Goal: Transaction & Acquisition: Purchase product/service

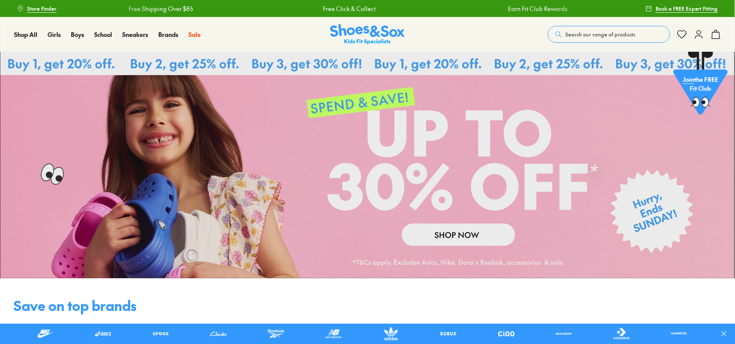
click at [440, 237] on link at bounding box center [367, 165] width 735 height 226
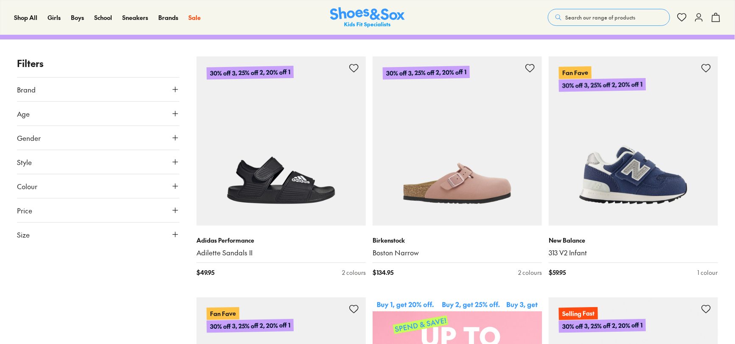
click at [113, 112] on button "Age" at bounding box center [98, 114] width 162 height 24
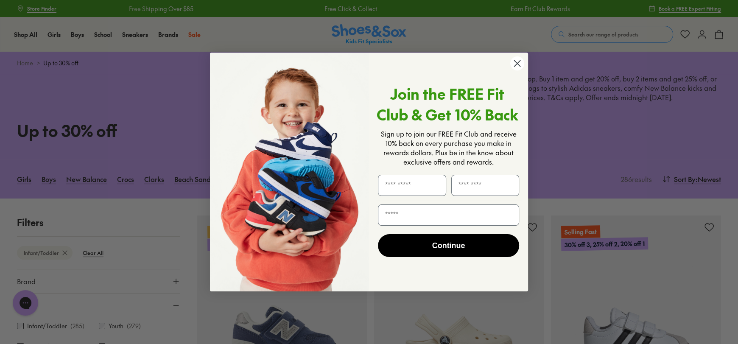
click at [523, 63] on circle "Close dialog" at bounding box center [517, 63] width 14 height 14
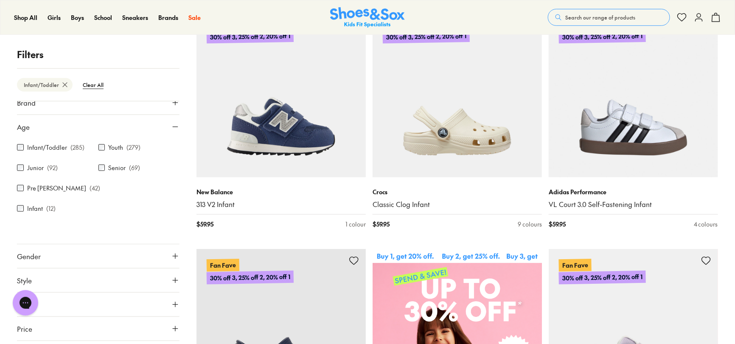
scroll to position [273, 0]
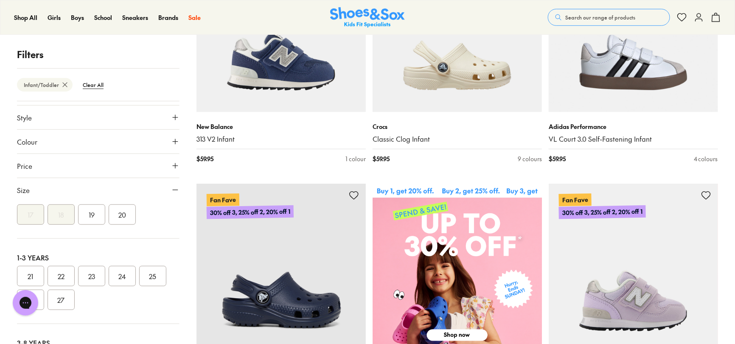
scroll to position [47, 0]
click at [126, 265] on button "24" at bounding box center [122, 275] width 27 height 20
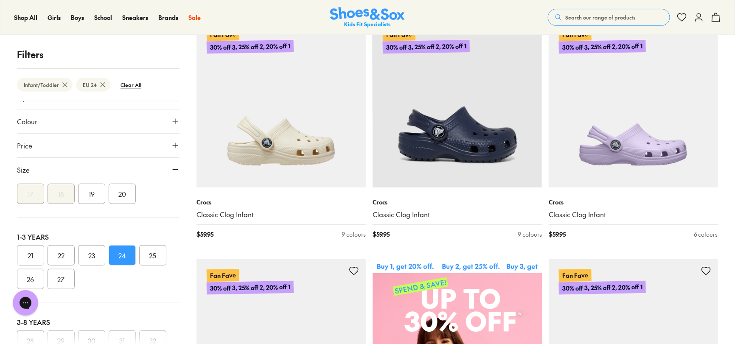
scroll to position [60, 0]
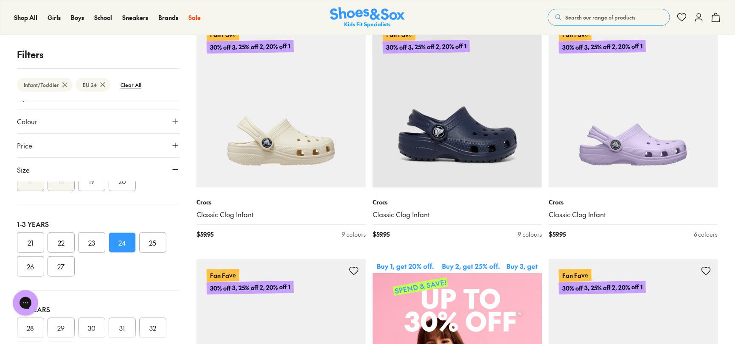
click at [154, 242] on button "25" at bounding box center [152, 242] width 27 height 20
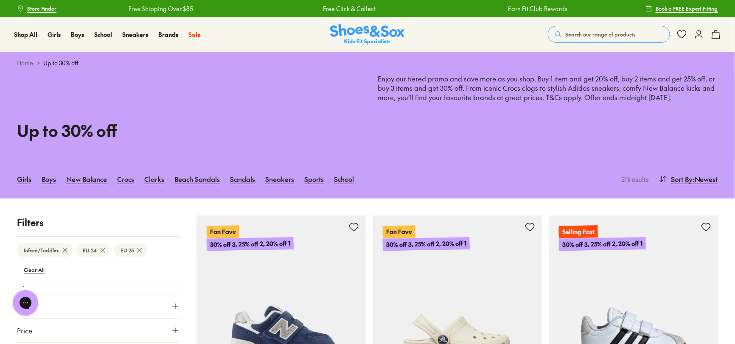
scroll to position [109, 0]
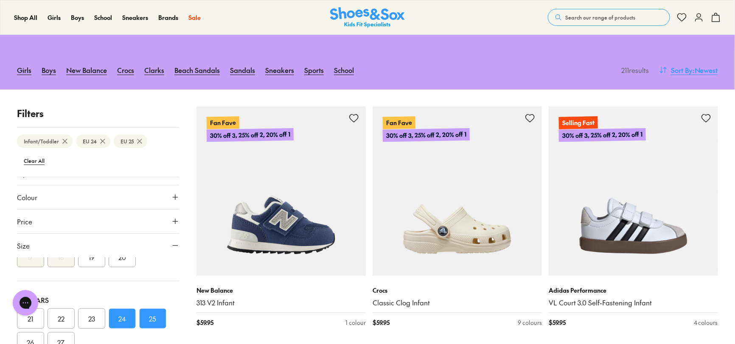
click at [696, 70] on span ": Newest" at bounding box center [704, 70] width 25 height 10
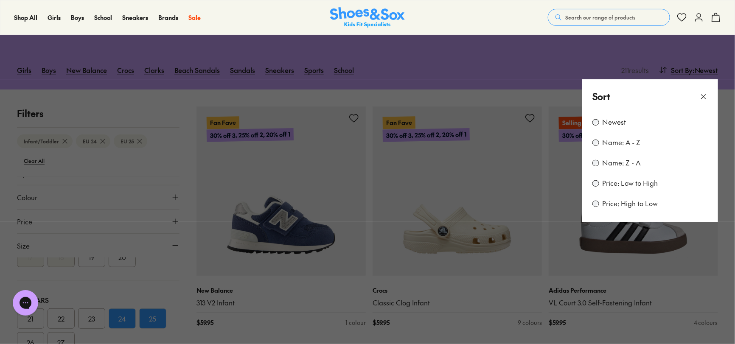
click at [705, 93] on icon at bounding box center [703, 96] width 8 height 8
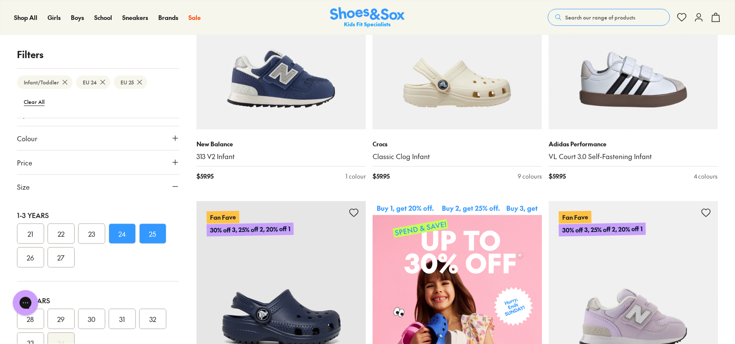
scroll to position [86, 0]
click at [173, 187] on use at bounding box center [175, 187] width 5 height 0
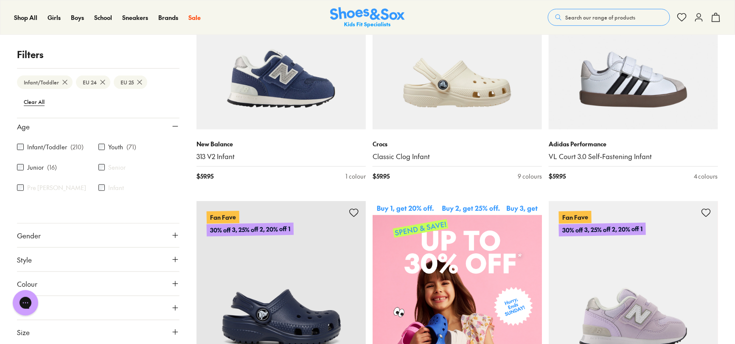
scroll to position [28, 0]
click at [108, 311] on button "Price" at bounding box center [98, 308] width 162 height 24
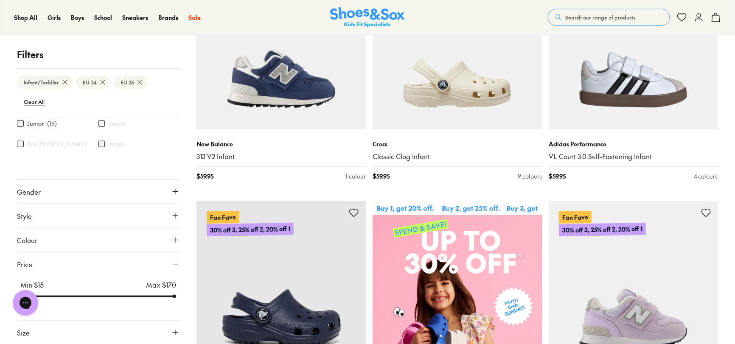
scroll to position [72, 0]
click at [120, 258] on button "Price" at bounding box center [98, 264] width 162 height 24
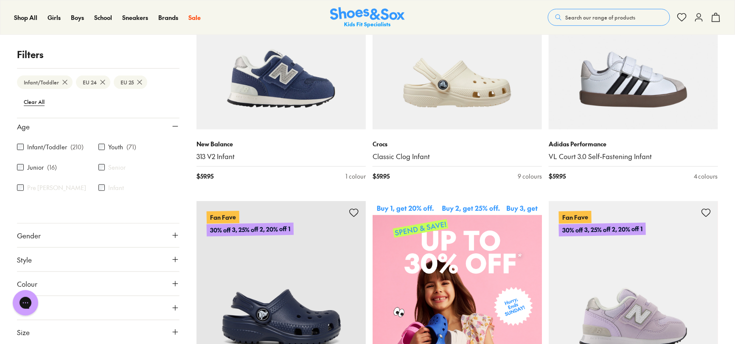
scroll to position [0, 0]
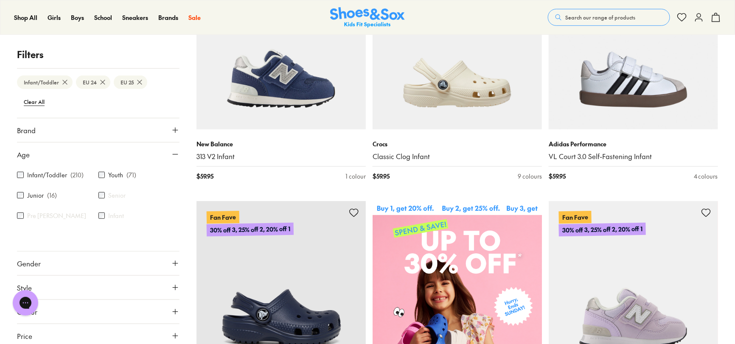
click at [142, 131] on button "Brand" at bounding box center [98, 130] width 162 height 24
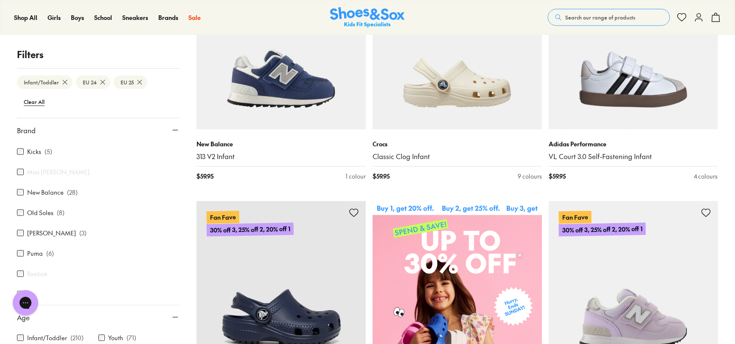
scroll to position [224, 0]
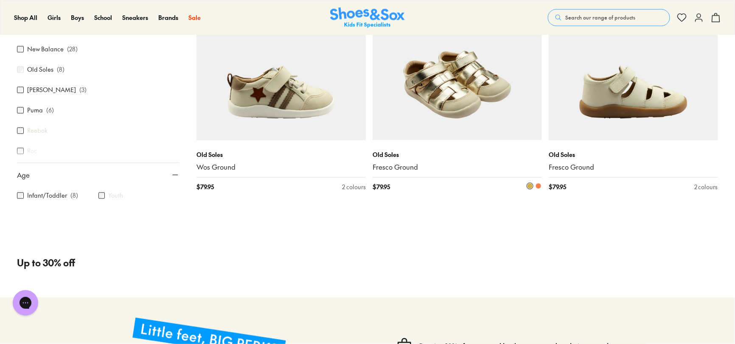
scroll to position [628, 0]
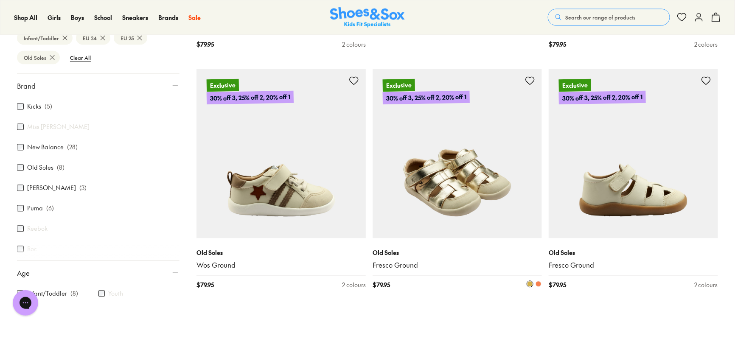
click at [505, 199] on img at bounding box center [456, 153] width 169 height 169
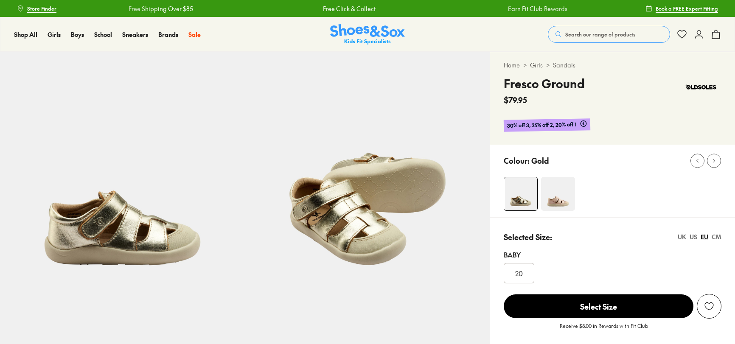
click at [392, 252] on img at bounding box center [367, 174] width 245 height 245
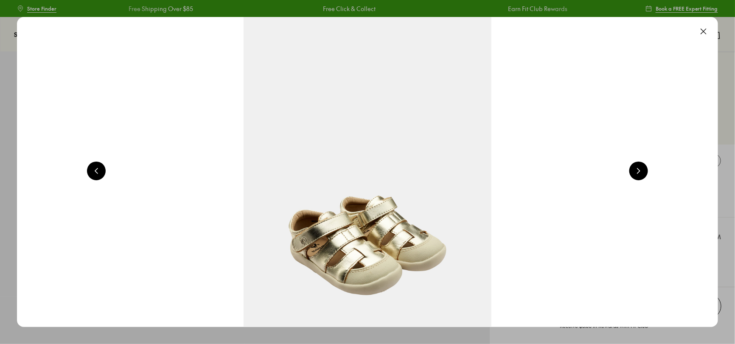
scroll to position [0, 1408]
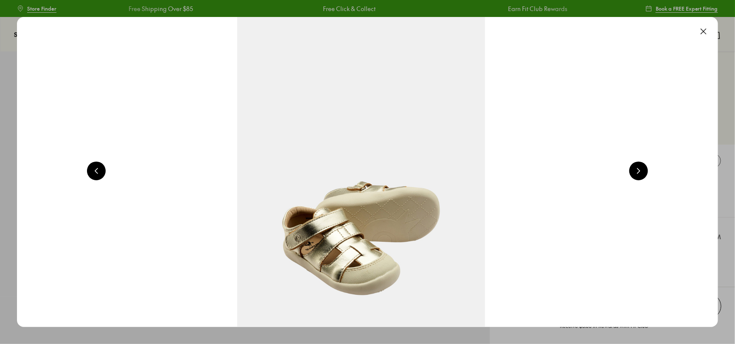
click at [706, 31] on button at bounding box center [703, 31] width 19 height 19
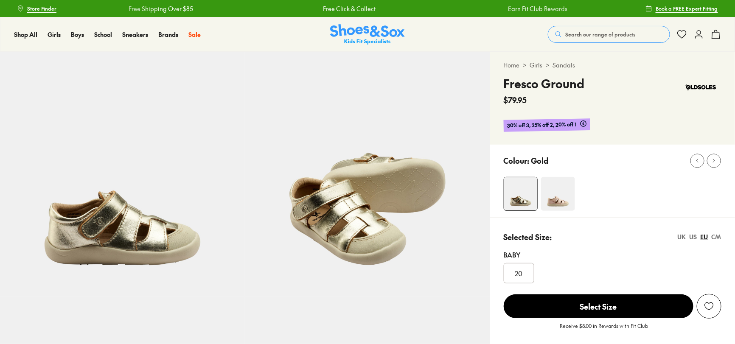
scroll to position [0, 0]
select select "*"
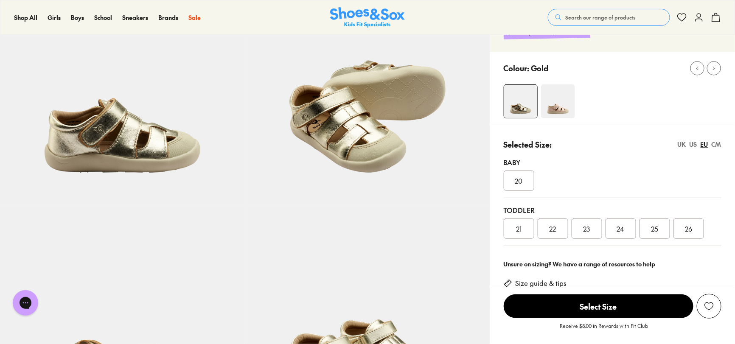
scroll to position [14, 0]
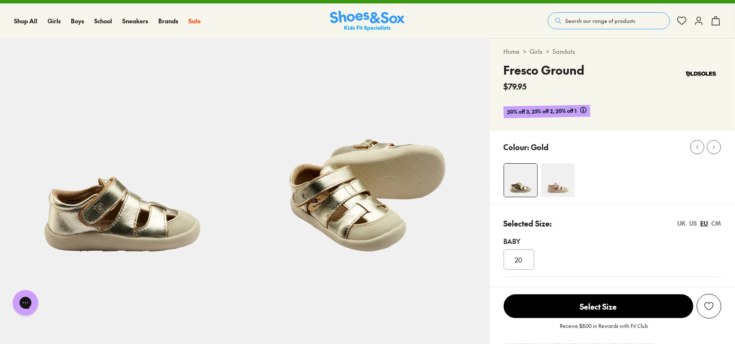
click at [546, 177] on img at bounding box center [558, 180] width 34 height 34
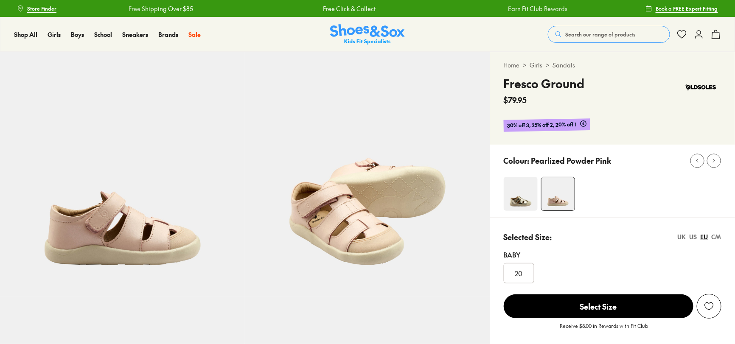
select select "*"
click at [522, 199] on img at bounding box center [520, 194] width 34 height 34
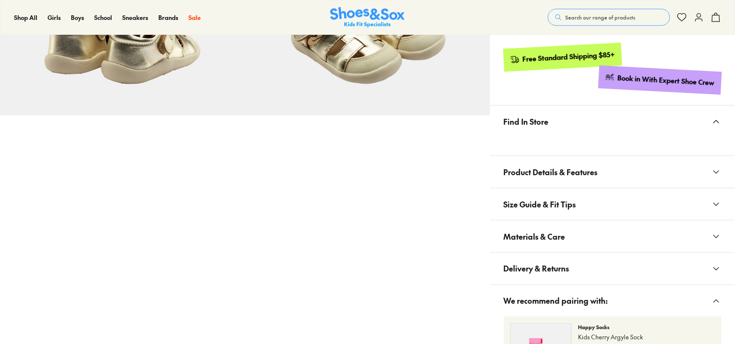
select select "*"
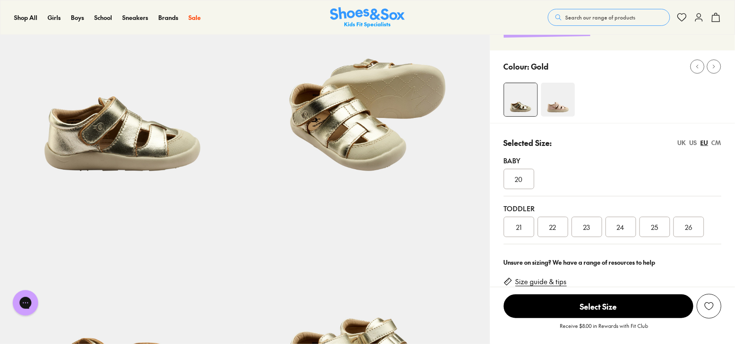
click at [564, 102] on img at bounding box center [558, 100] width 34 height 34
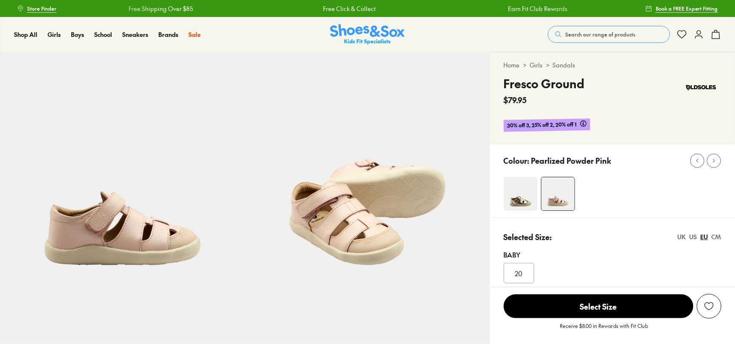
select select "*"
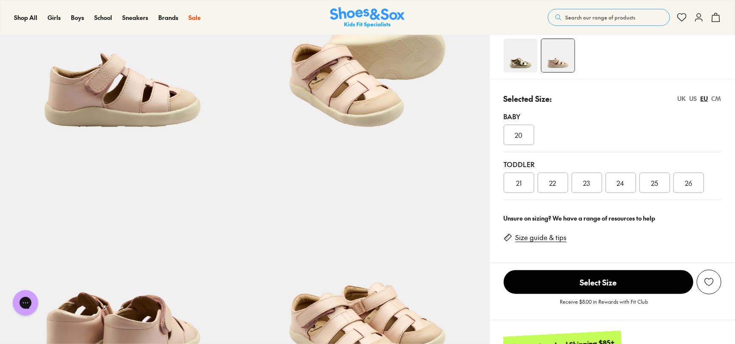
click at [622, 184] on span "24" at bounding box center [621, 183] width 8 height 10
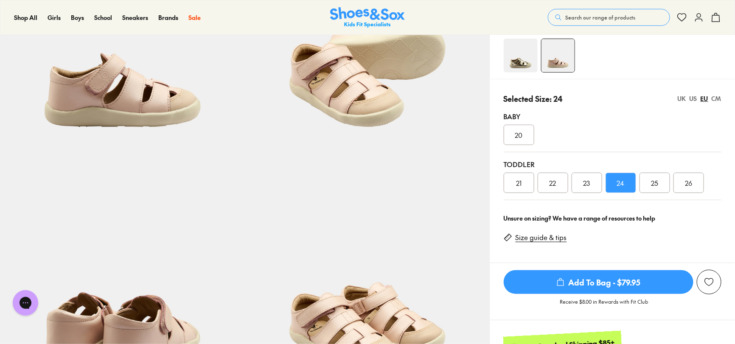
click at [585, 282] on span "Add To Bag - $79.95" at bounding box center [598, 282] width 190 height 24
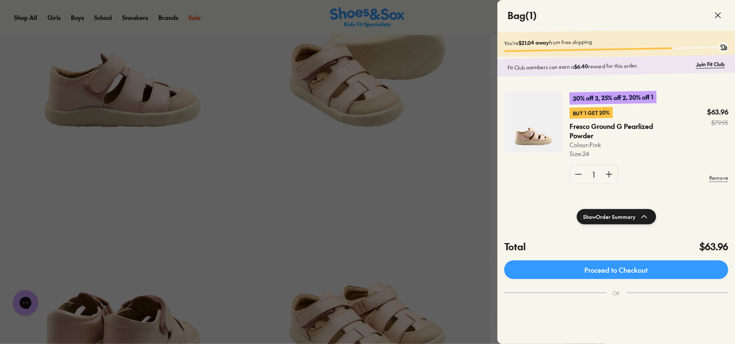
click at [716, 12] on icon at bounding box center [717, 15] width 10 height 10
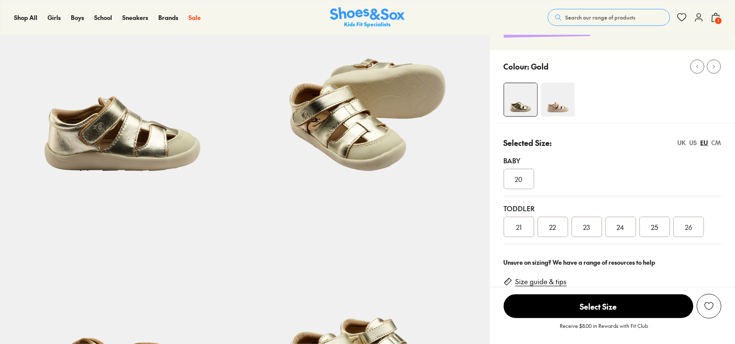
select select "*"
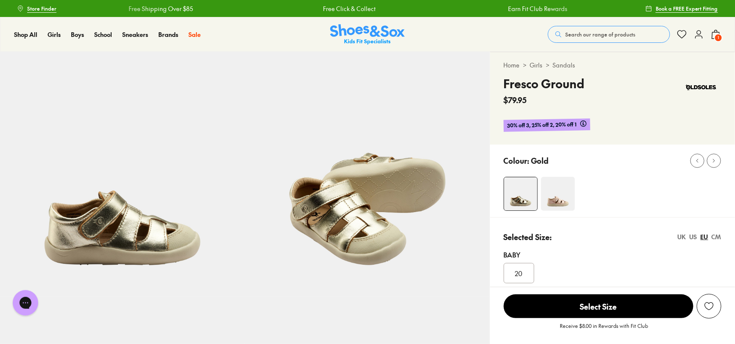
scroll to position [90, 0]
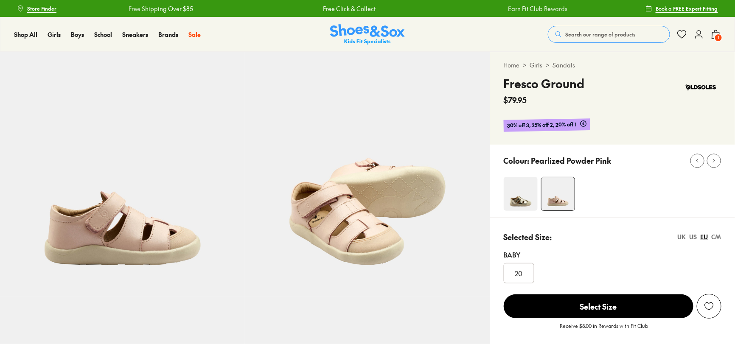
select select "*"
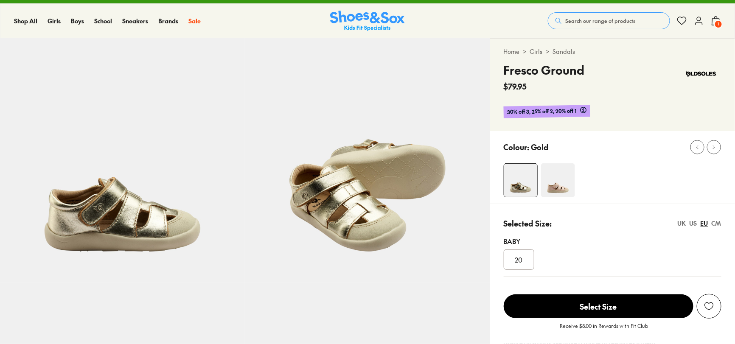
select select "*"
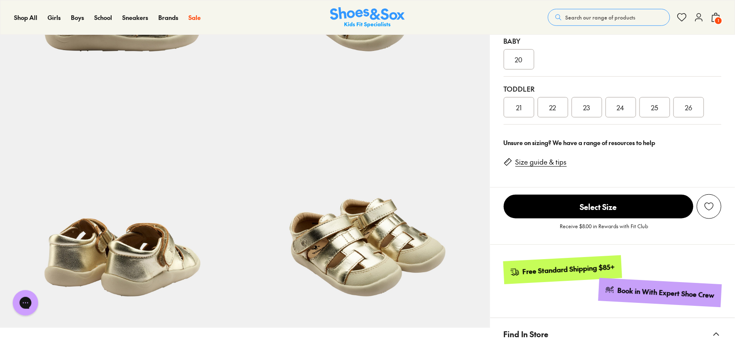
scroll to position [397, 0]
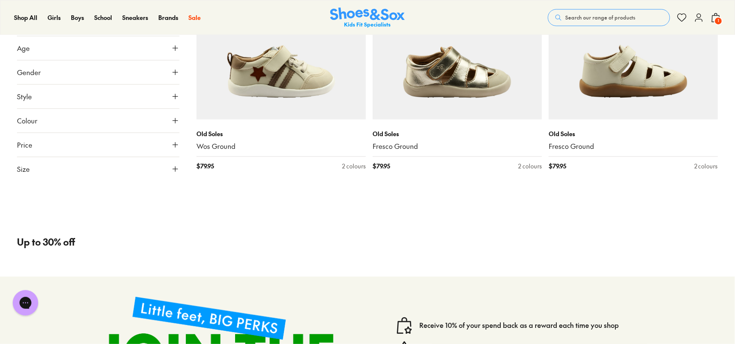
scroll to position [668, 0]
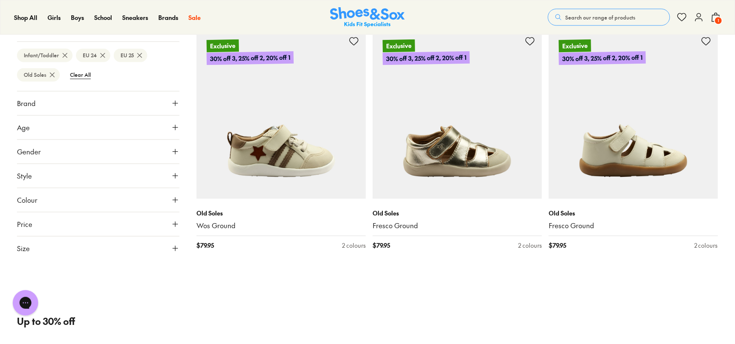
click at [52, 76] on icon at bounding box center [52, 75] width 8 height 8
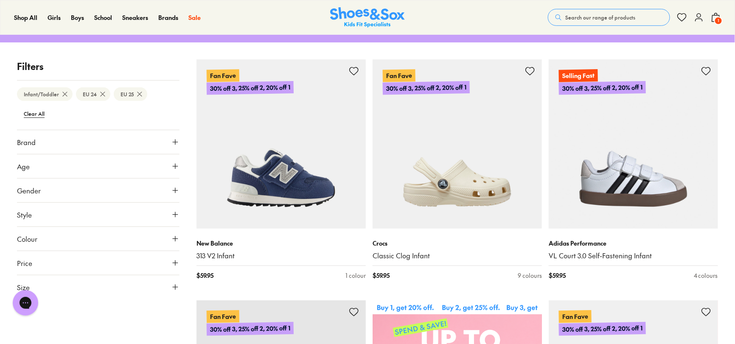
click at [128, 135] on button "Brand" at bounding box center [98, 142] width 162 height 24
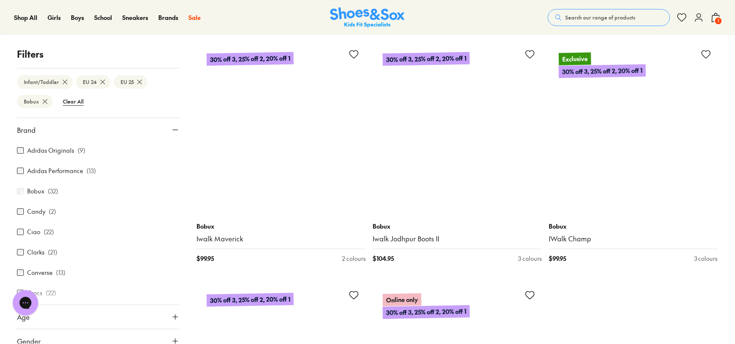
scroll to position [2343, 0]
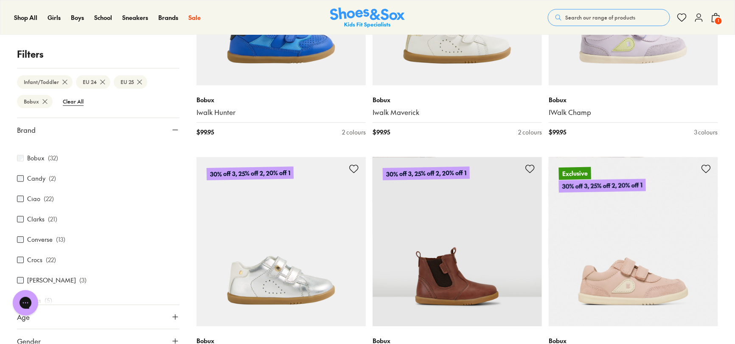
scroll to position [28, 0]
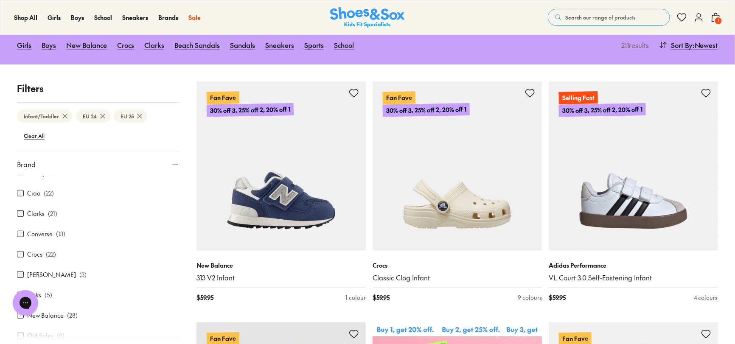
scroll to position [74, 0]
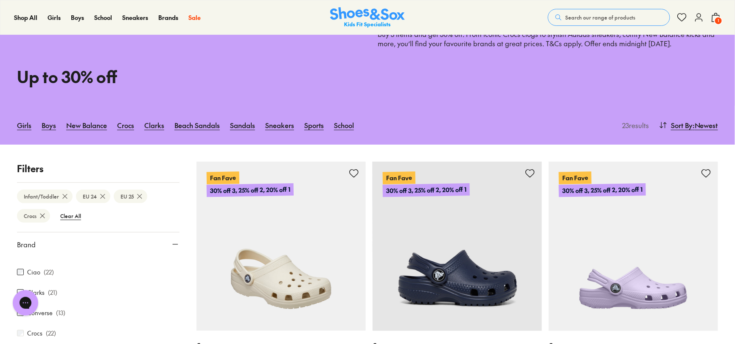
scroll to position [42, 0]
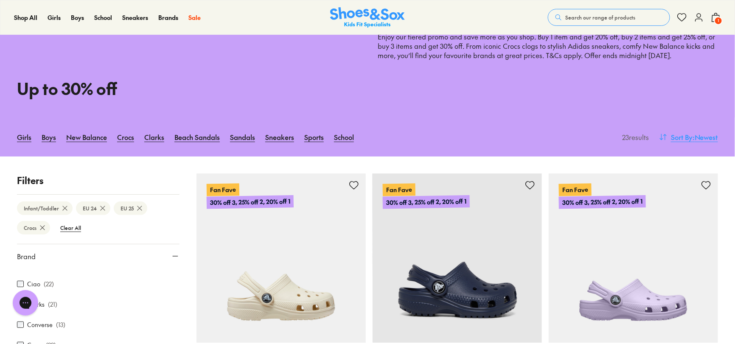
click at [700, 135] on span ": Newest" at bounding box center [704, 137] width 25 height 10
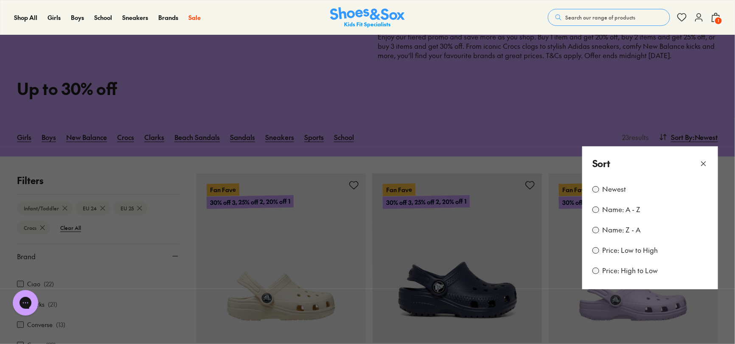
click at [701, 162] on use at bounding box center [703, 164] width 4 height 4
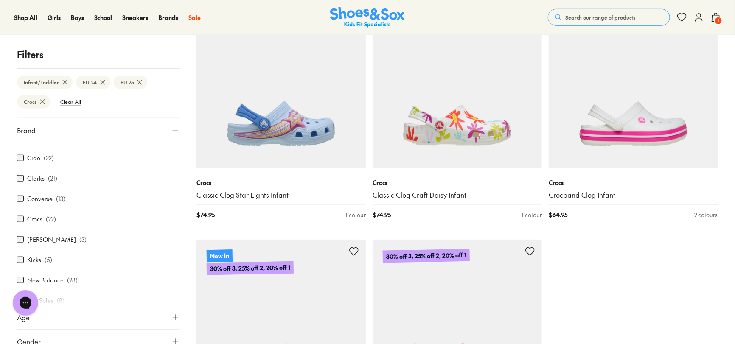
scroll to position [1848, 0]
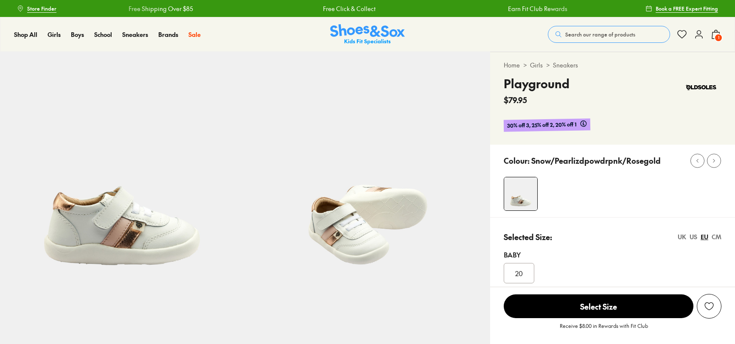
select select "*"
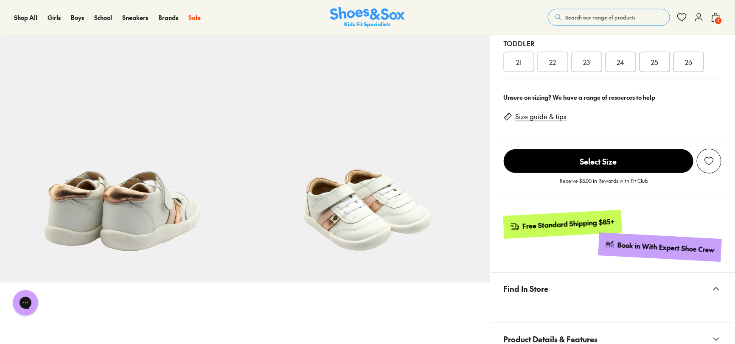
scroll to position [152, 0]
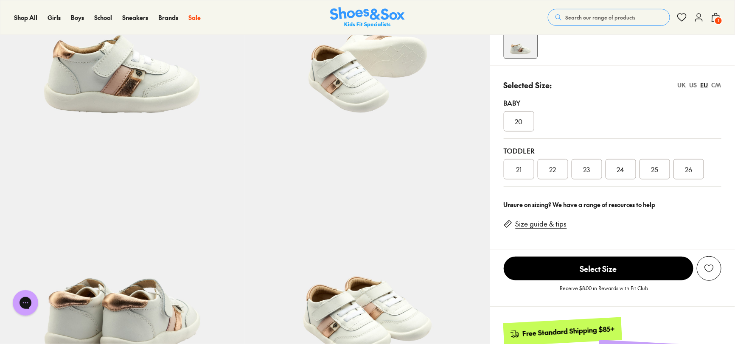
click at [618, 170] on span "24" at bounding box center [621, 169] width 8 height 10
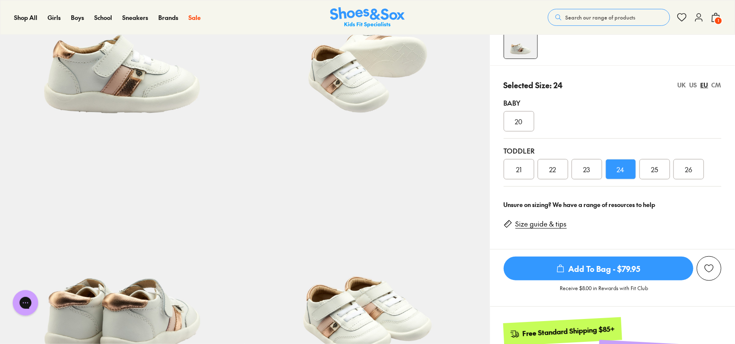
click at [553, 267] on span "Add To Bag - $79.95" at bounding box center [598, 269] width 190 height 24
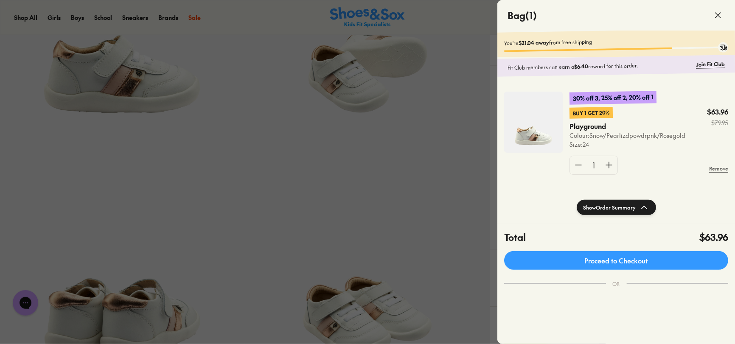
click at [720, 14] on icon at bounding box center [717, 15] width 10 height 10
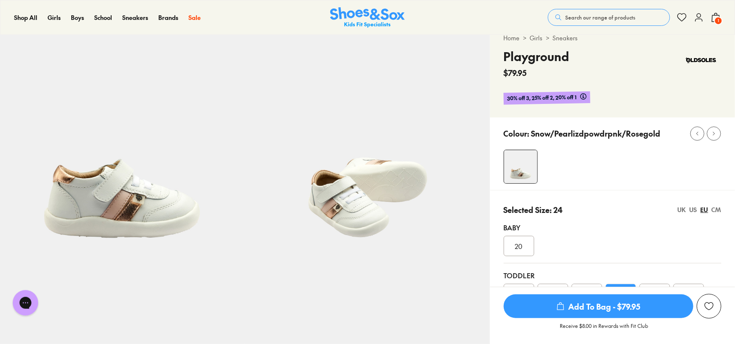
scroll to position [20, 0]
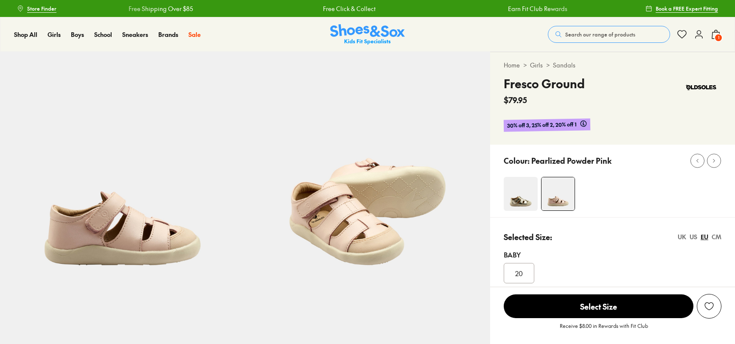
select select "*"
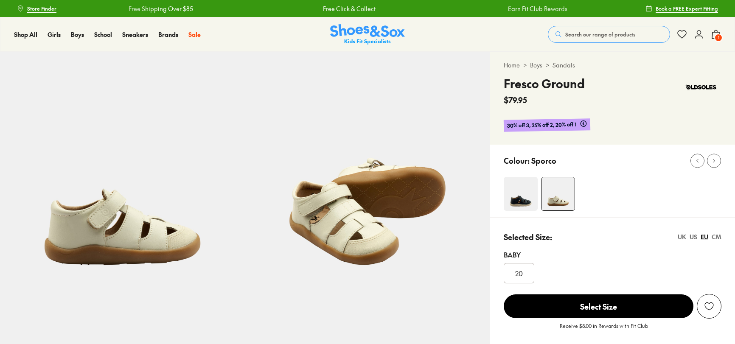
select select "*"
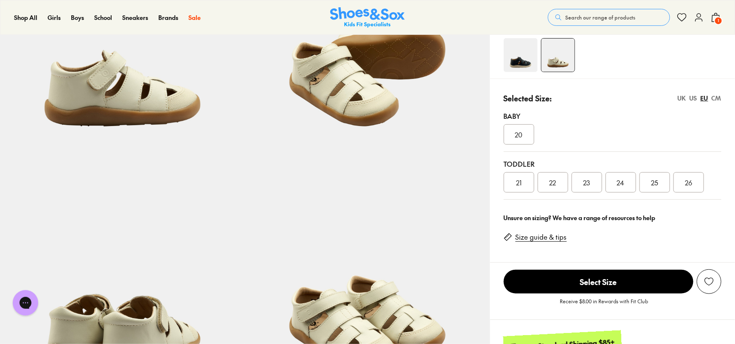
scroll to position [138, 0]
click at [618, 182] on span "24" at bounding box center [621, 183] width 8 height 10
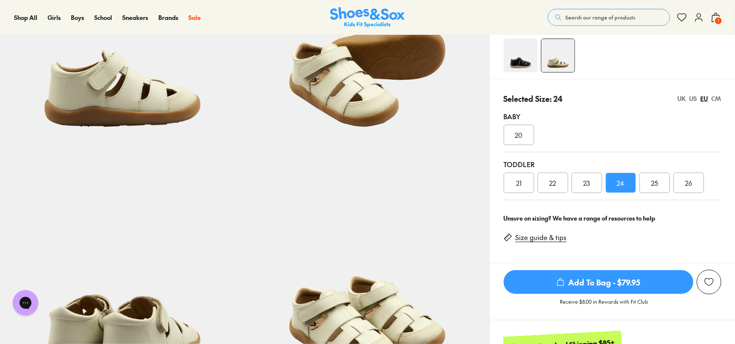
click at [538, 282] on span "Add To Bag - $79.95" at bounding box center [598, 282] width 190 height 24
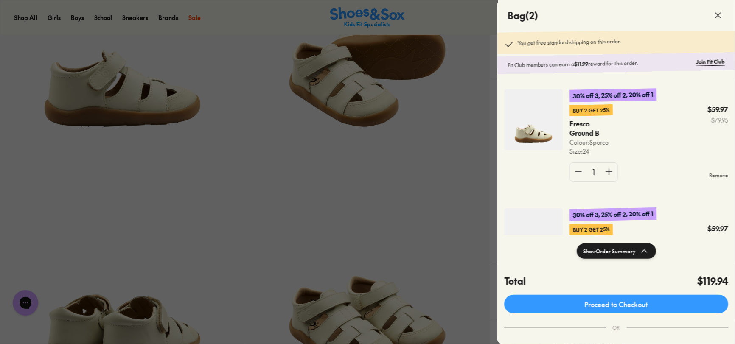
scroll to position [75, 0]
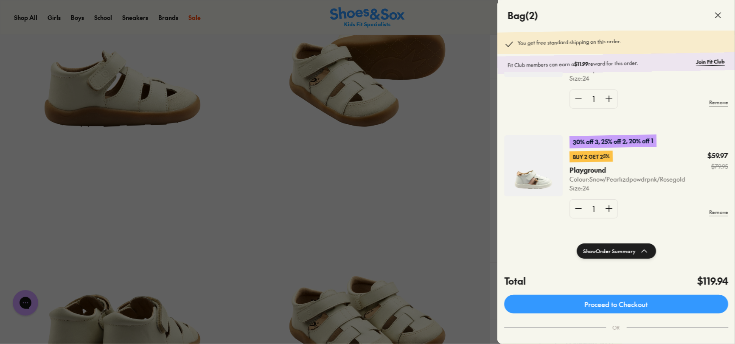
click at [716, 15] on icon at bounding box center [717, 15] width 10 height 10
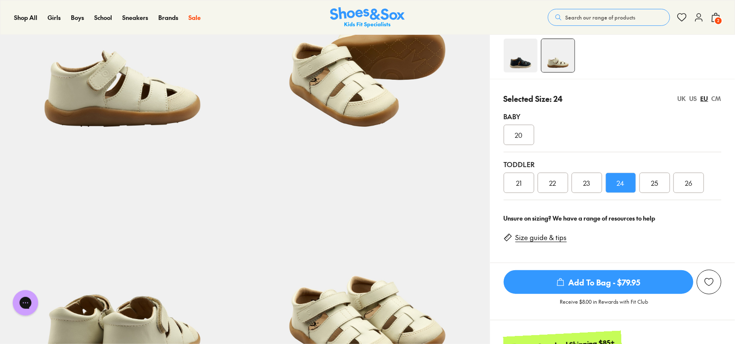
scroll to position [0, 0]
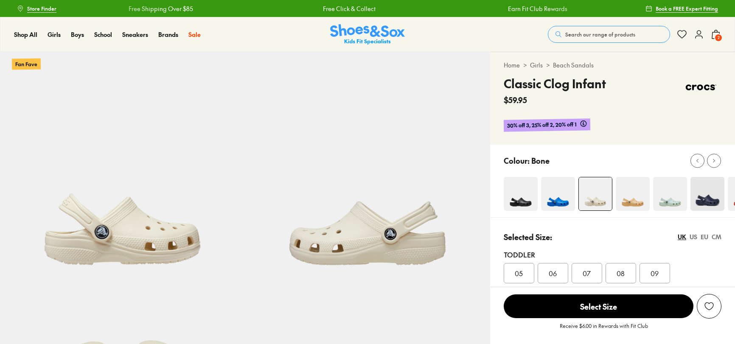
select select "*"
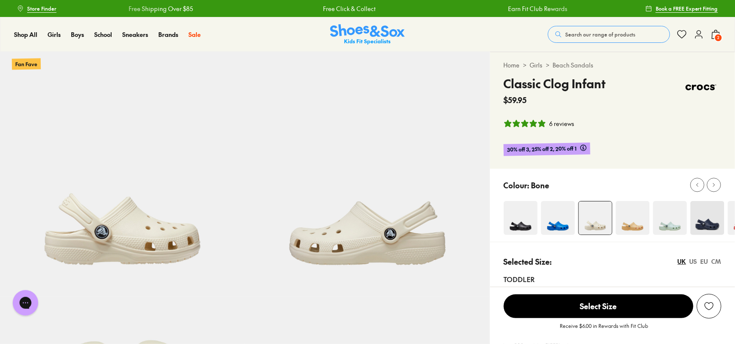
scroll to position [119, 0]
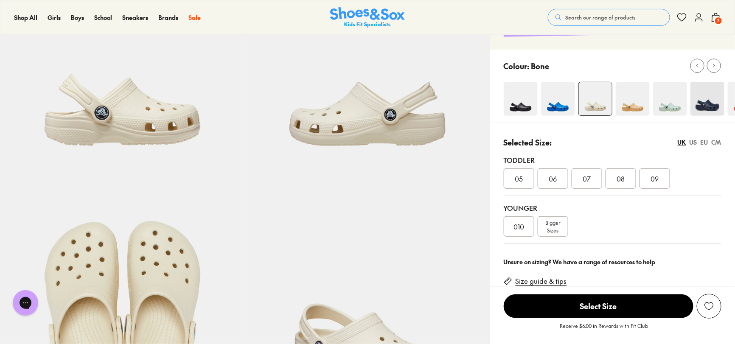
click at [555, 281] on link "Size guide & tips" at bounding box center [540, 281] width 51 height 9
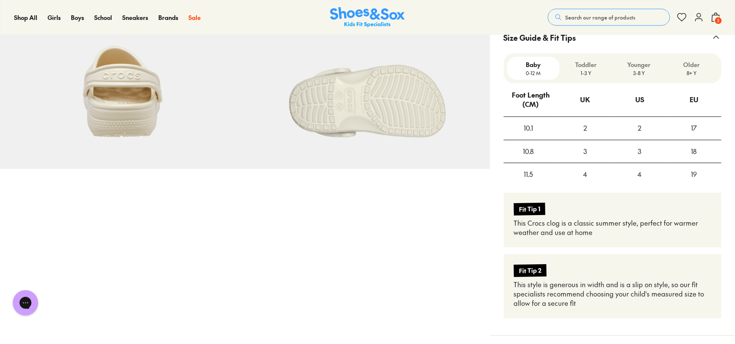
scroll to position [616, 0]
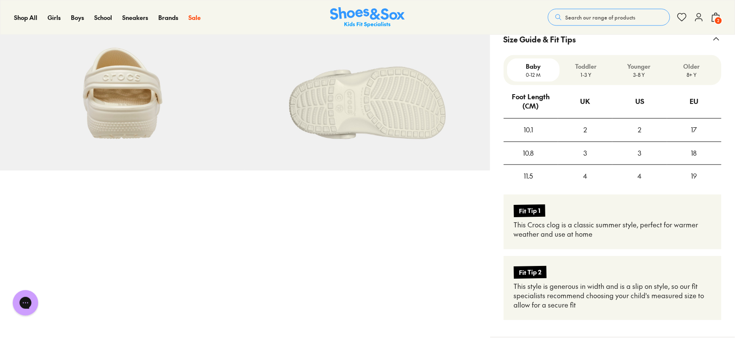
click at [579, 73] on p "1-3 Y" at bounding box center [586, 75] width 46 height 8
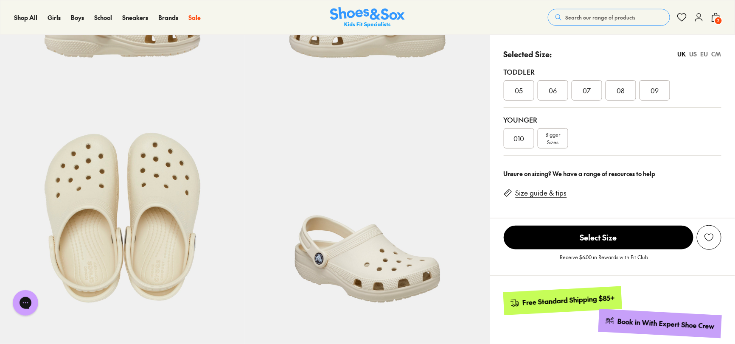
scroll to position [98, 0]
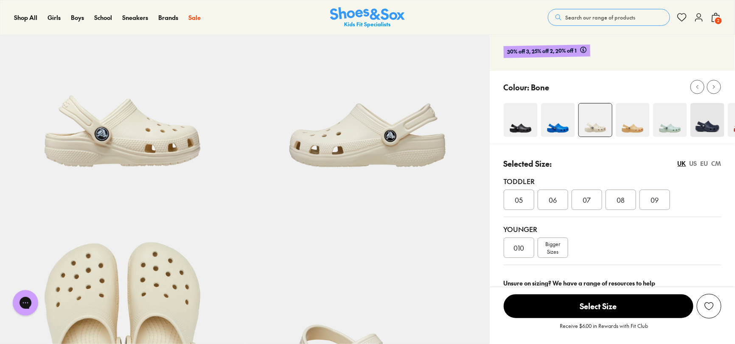
click at [655, 201] on span "09" at bounding box center [654, 200] width 8 height 10
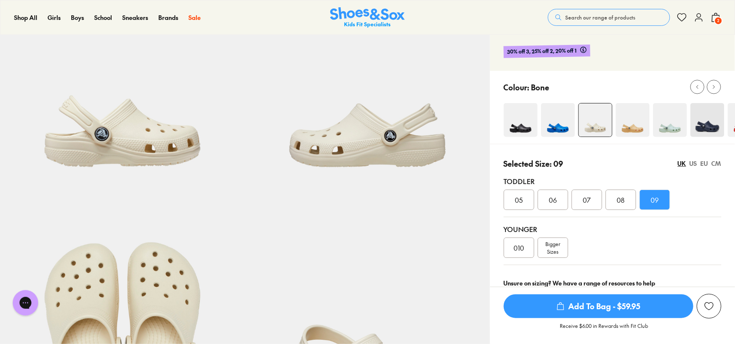
click at [533, 310] on span "Add To Bag - $59.95" at bounding box center [598, 306] width 190 height 24
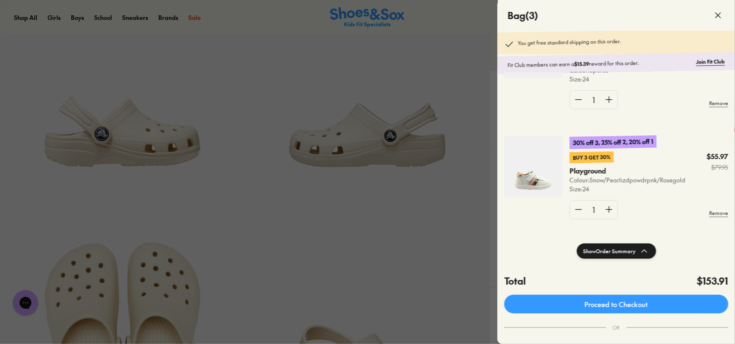
scroll to position [114, 0]
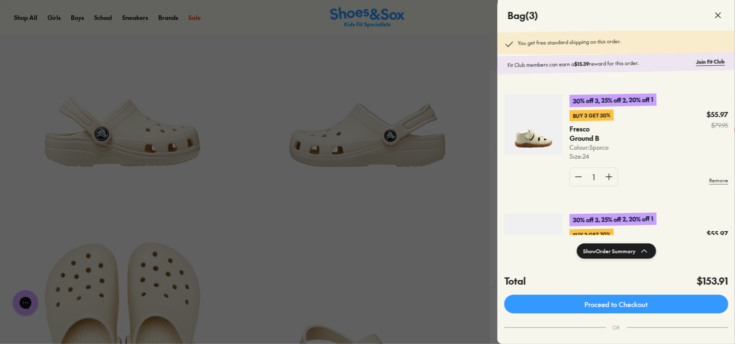
click at [537, 138] on img at bounding box center [533, 124] width 59 height 61
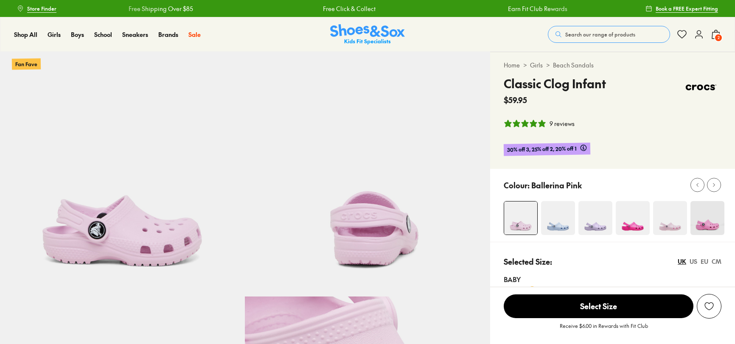
select select "*"
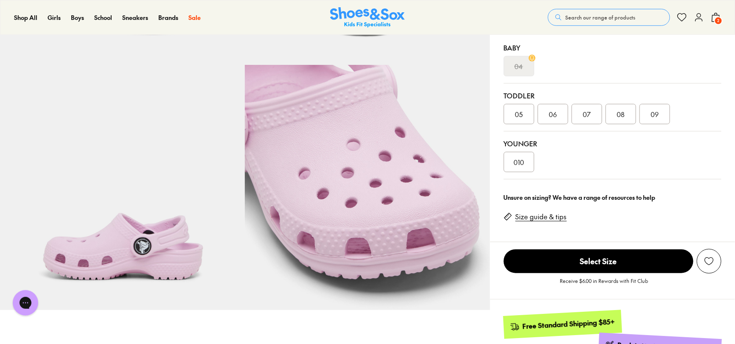
scroll to position [82, 0]
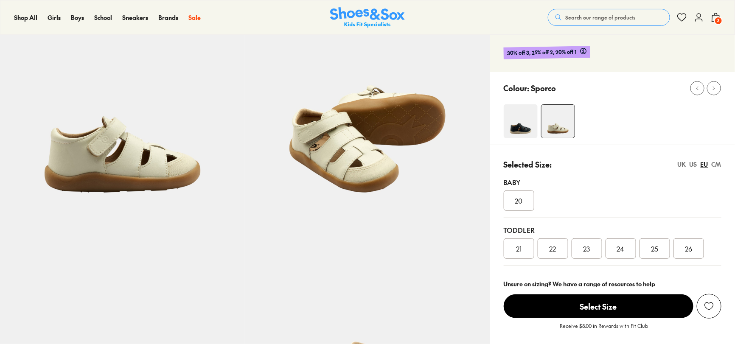
select select "*"
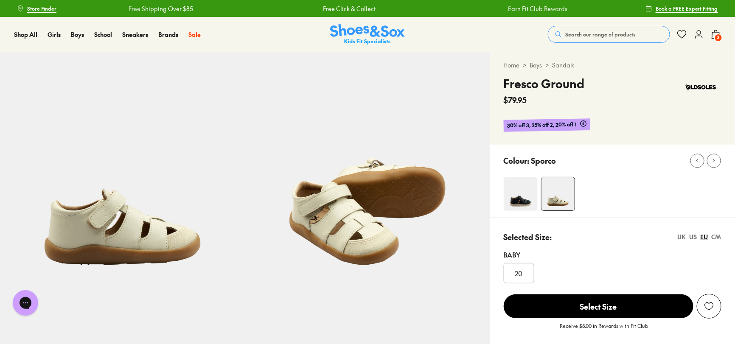
click at [585, 34] on span "Search our range of products" at bounding box center [600, 35] width 70 height 8
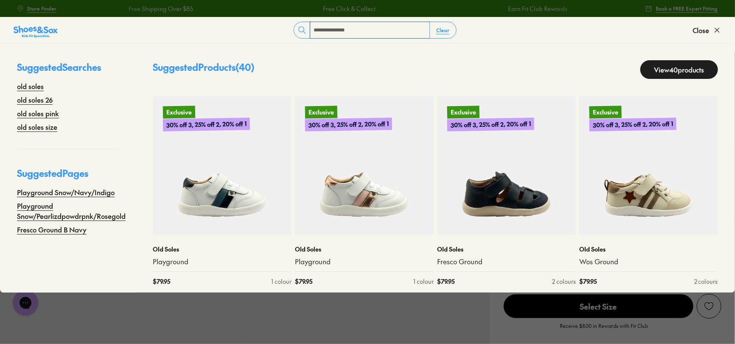
type input "**********"
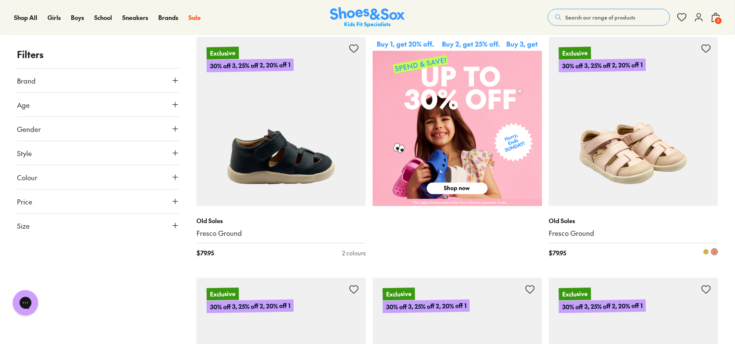
click at [618, 161] on img at bounding box center [632, 121] width 169 height 169
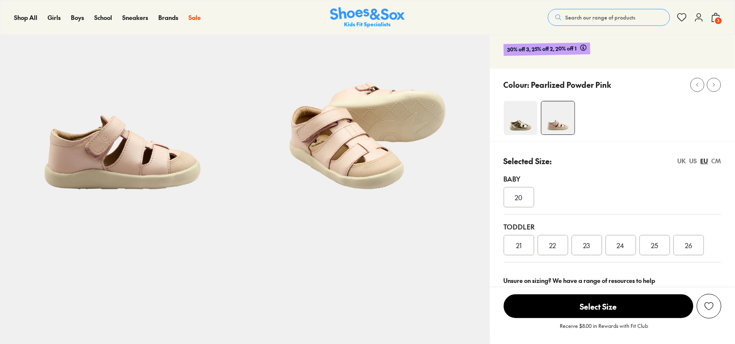
select select "*"
click at [611, 246] on div "24" at bounding box center [620, 245] width 31 height 20
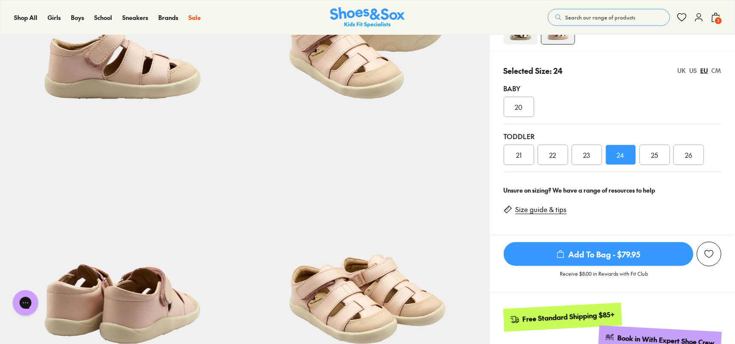
scroll to position [167, 0]
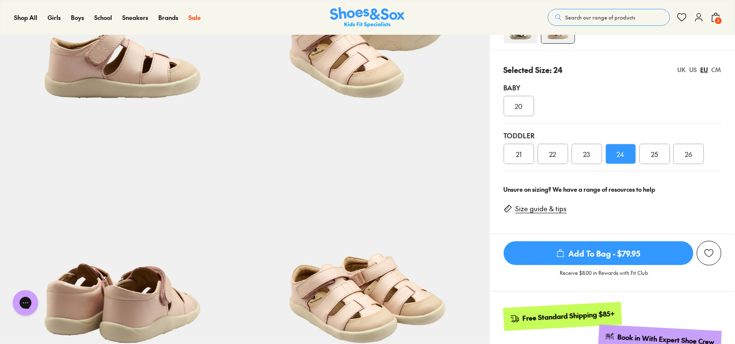
click at [554, 253] on span "Add To Bag - $79.95" at bounding box center [598, 253] width 190 height 24
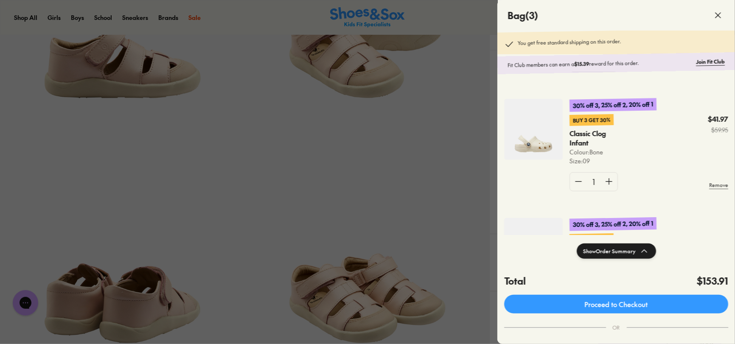
scroll to position [110, 0]
click at [523, 137] on img at bounding box center [533, 128] width 59 height 61
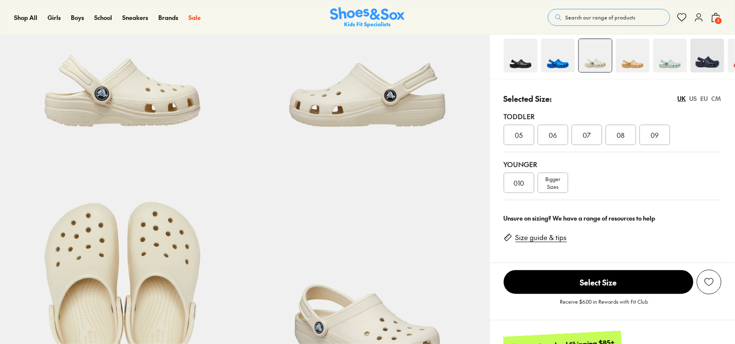
click at [522, 240] on link "Size guide & tips" at bounding box center [540, 237] width 51 height 9
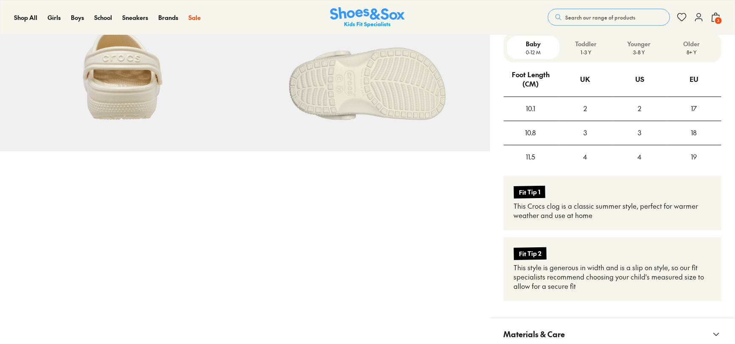
select select "*"
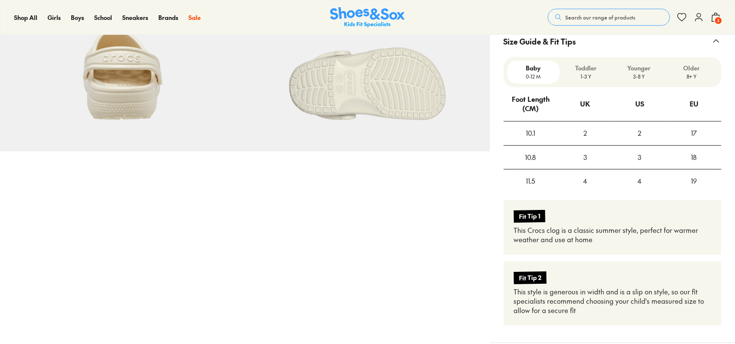
scroll to position [633, 0]
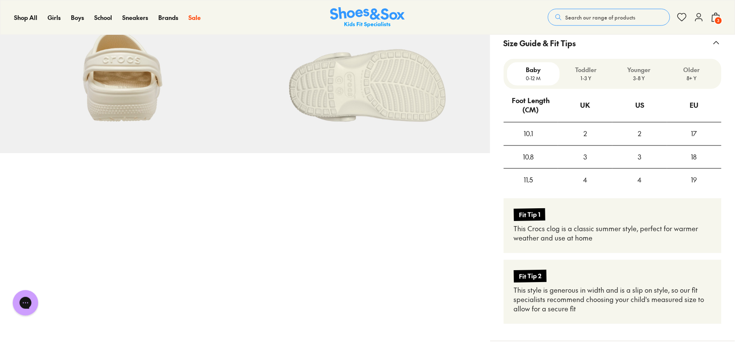
click at [599, 75] on p "1-3 Y" at bounding box center [586, 79] width 46 height 8
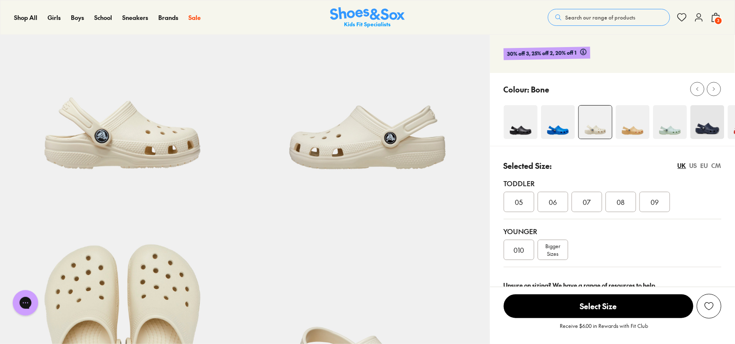
scroll to position [0, 0]
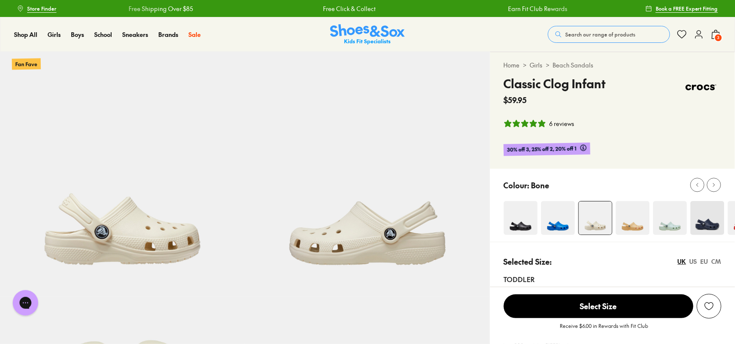
click at [722, 30] on div "Shop All Shop All Shop All Up to 30% off New Arrivals Online Only Best Sellers …" at bounding box center [367, 34] width 735 height 35
click at [718, 34] on span "3" at bounding box center [718, 38] width 8 height 8
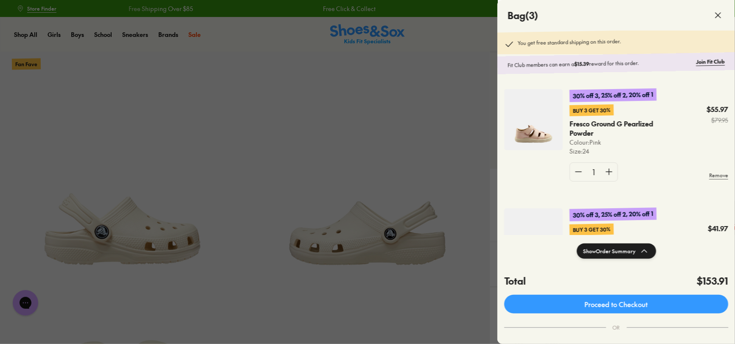
click at [531, 120] on img at bounding box center [533, 119] width 59 height 61
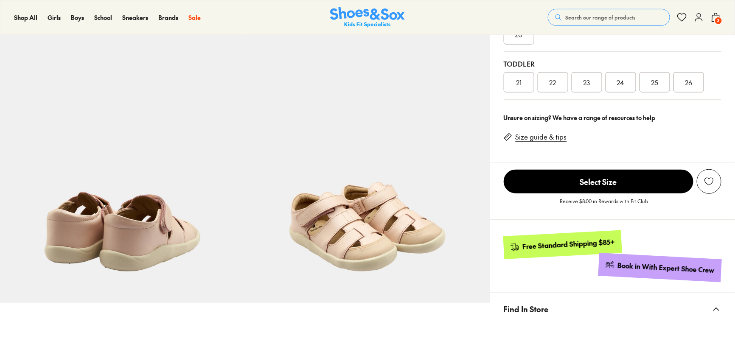
select select "*"
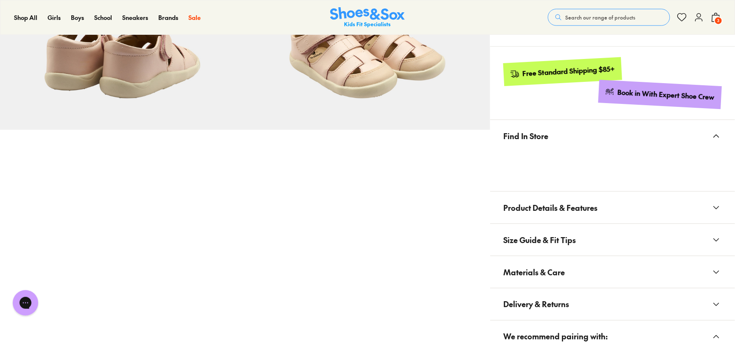
scroll to position [489, 0]
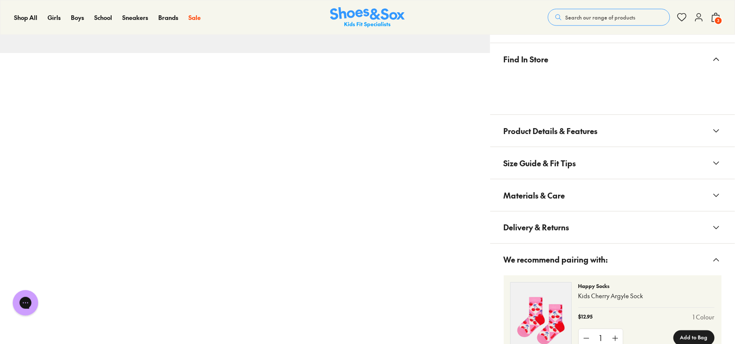
click at [543, 161] on span "Size Guide & Fit Tips" at bounding box center [539, 163] width 73 height 25
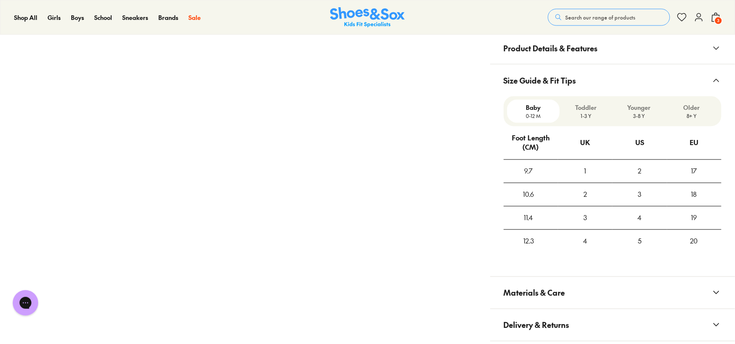
scroll to position [576, 0]
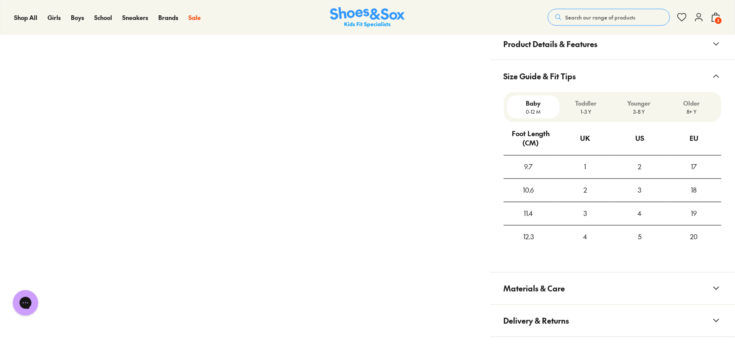
click at [577, 117] on div "Toddler 1-3 Y" at bounding box center [585, 106] width 53 height 23
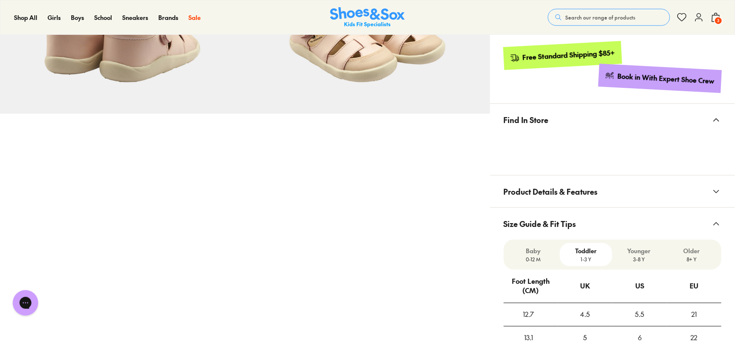
scroll to position [428, 0]
click at [528, 196] on span "Product Details & Features" at bounding box center [550, 191] width 94 height 25
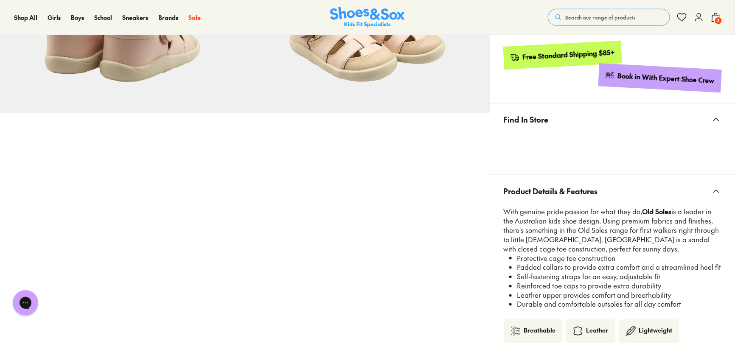
click at [528, 196] on span "Product Details & Features" at bounding box center [550, 191] width 94 height 25
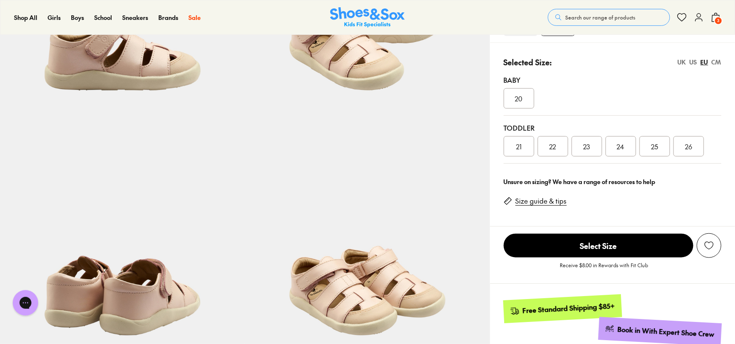
scroll to position [115, 0]
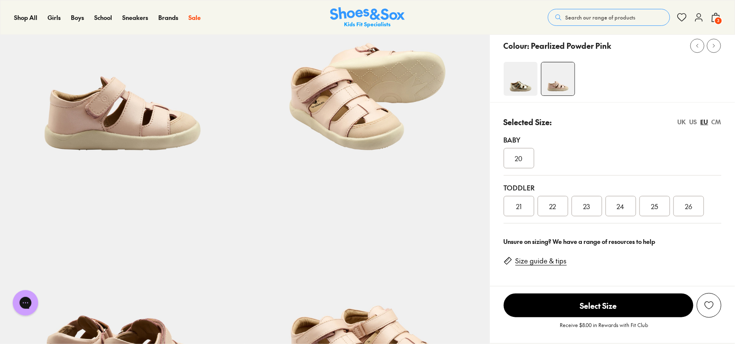
click at [539, 259] on link "Size guide & tips" at bounding box center [540, 260] width 51 height 9
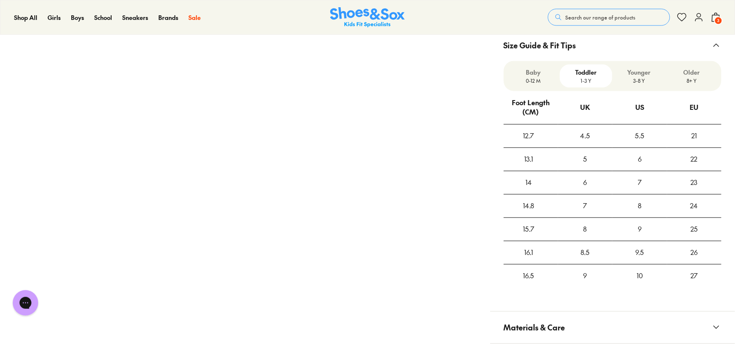
scroll to position [635, 0]
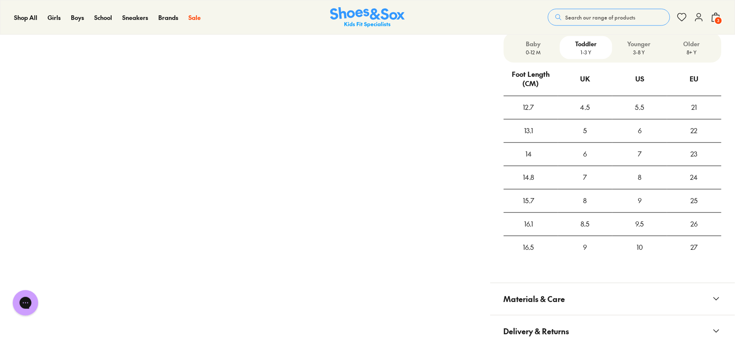
click at [713, 16] on icon at bounding box center [715, 17] width 10 height 10
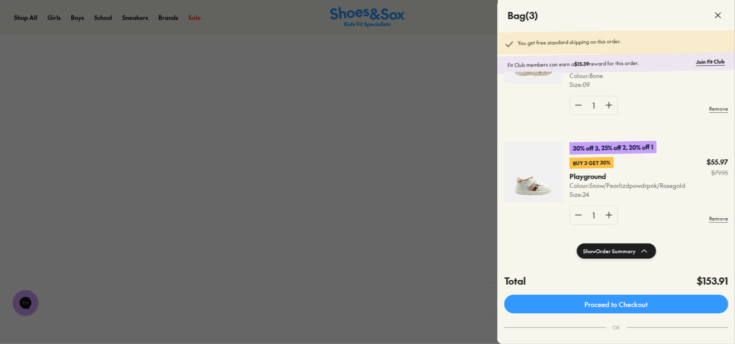
scroll to position [195, 0]
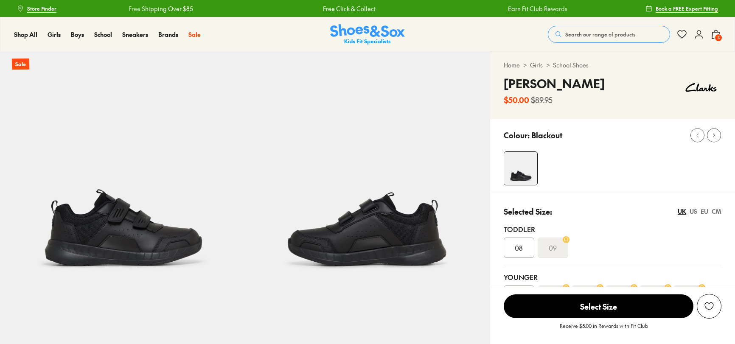
select select "*"
